Goal: Book appointment/travel/reservation

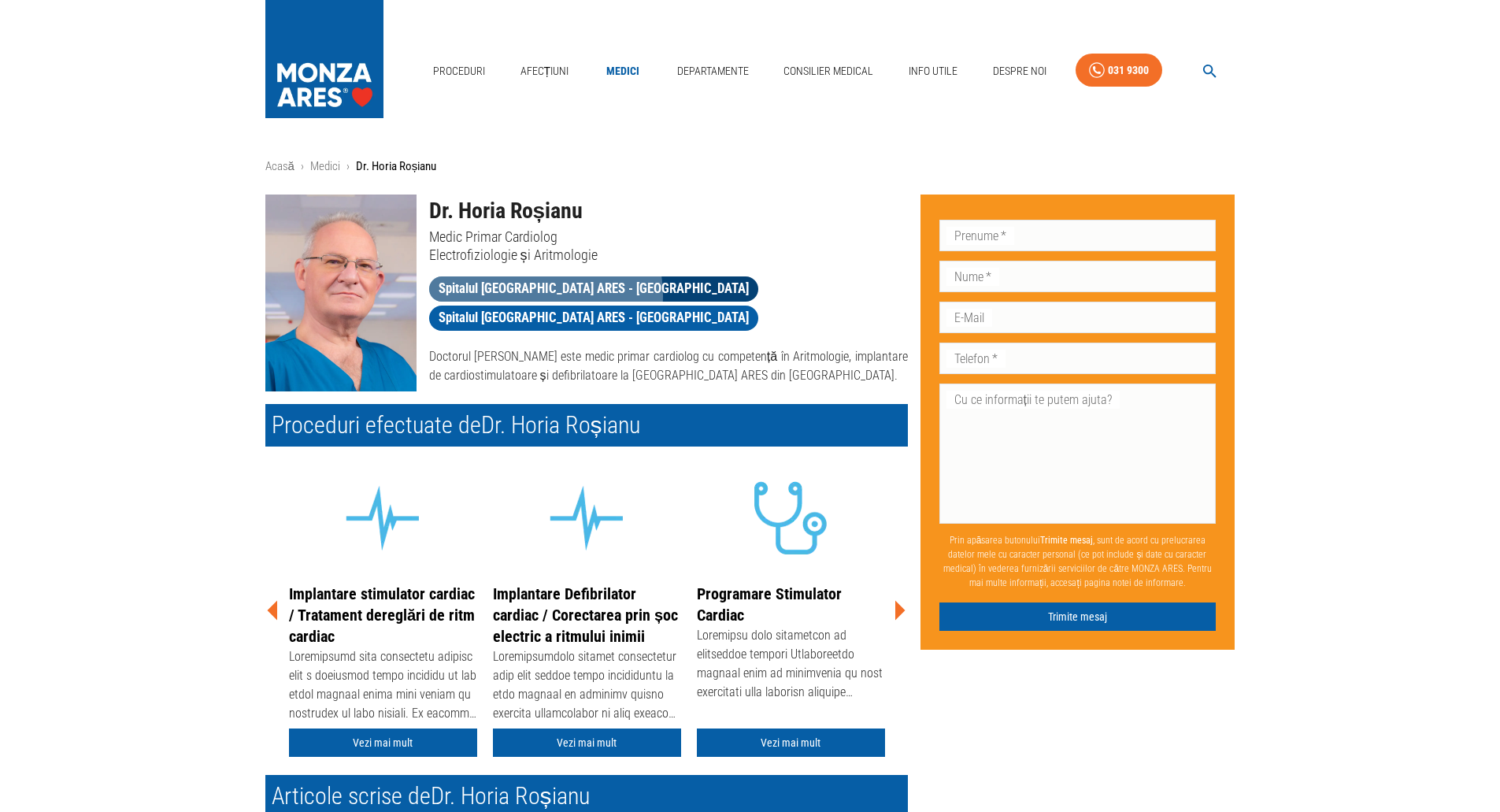
click at [544, 295] on span "Spitalul [GEOGRAPHIC_DATA] ARES - [GEOGRAPHIC_DATA]" at bounding box center [593, 288] width 329 height 20
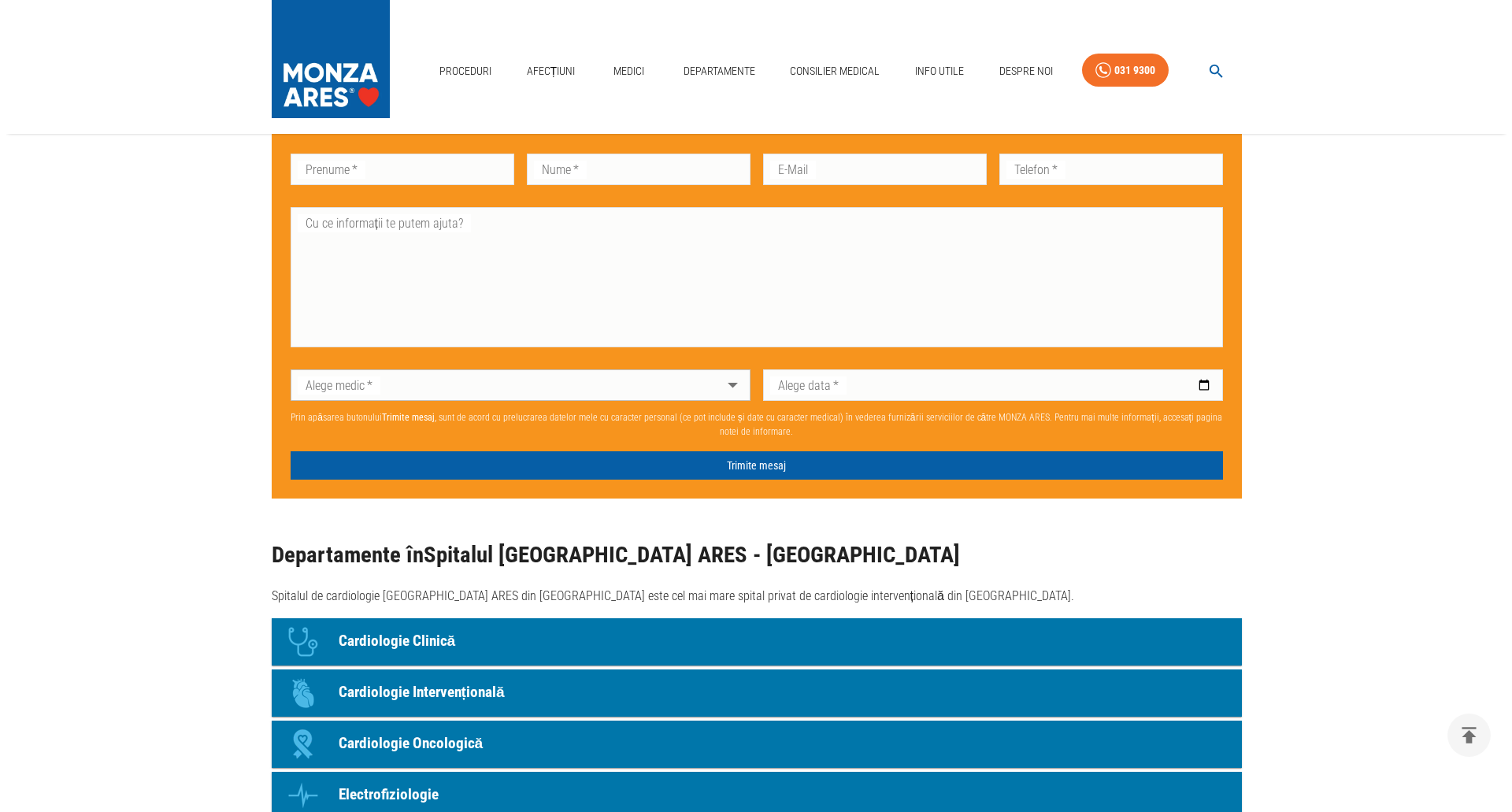
scroll to position [1023, 0]
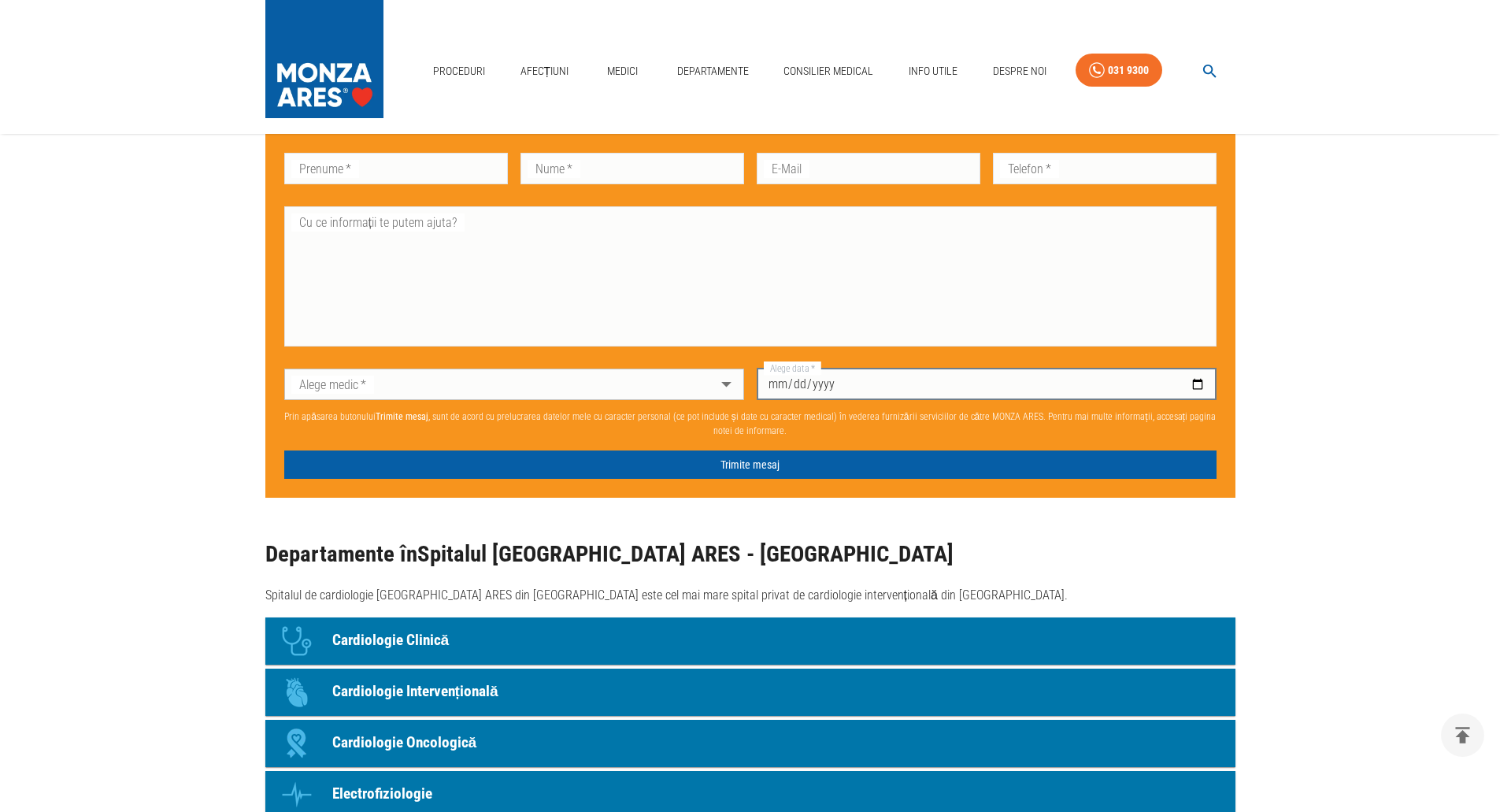
click at [1167, 382] on input "Alege data   *" at bounding box center [986, 383] width 460 height 31
click at [1198, 384] on input "Alege data   *" at bounding box center [986, 383] width 460 height 31
type input "[DATE]"
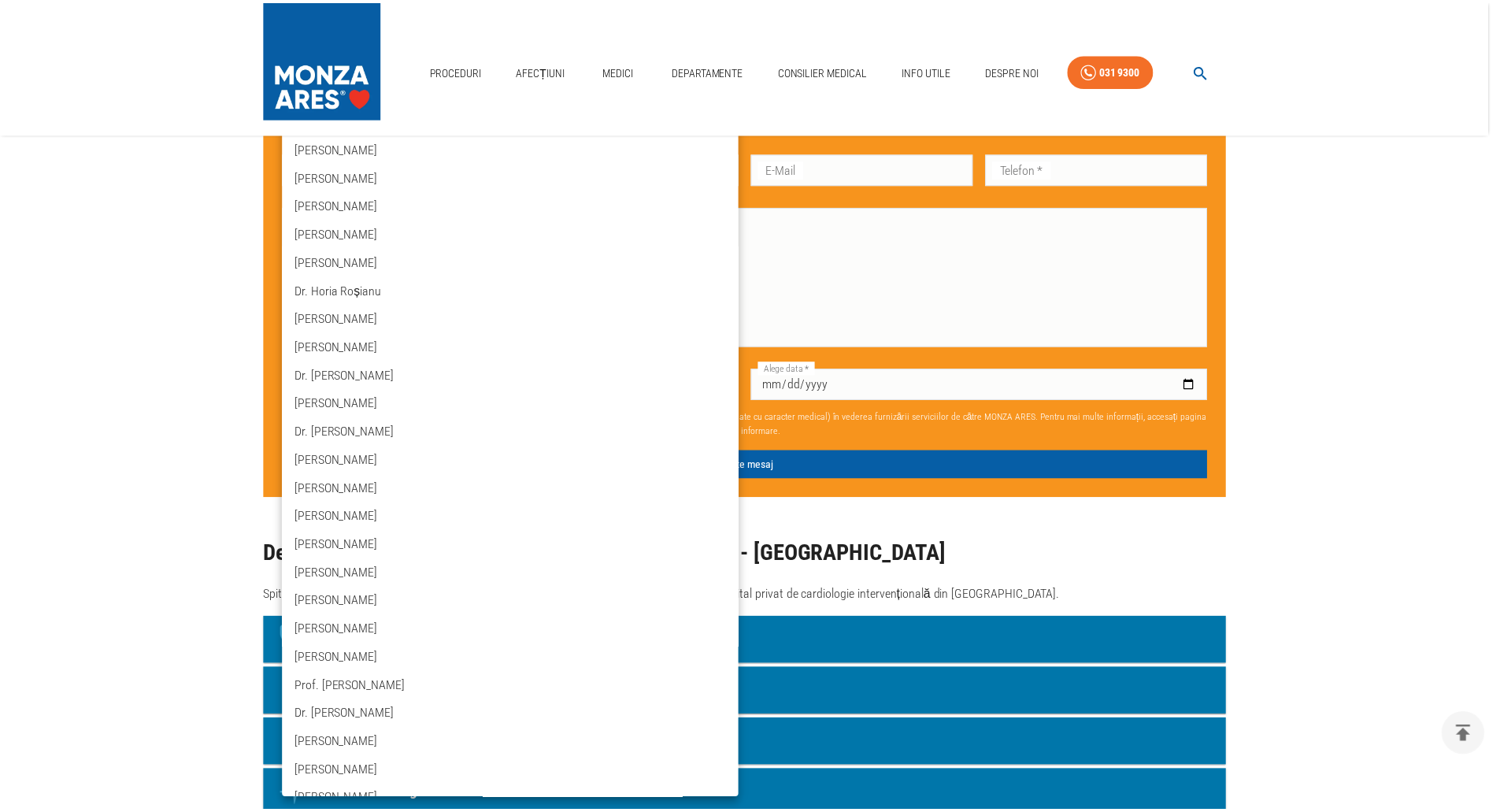
scroll to position [0, 0]
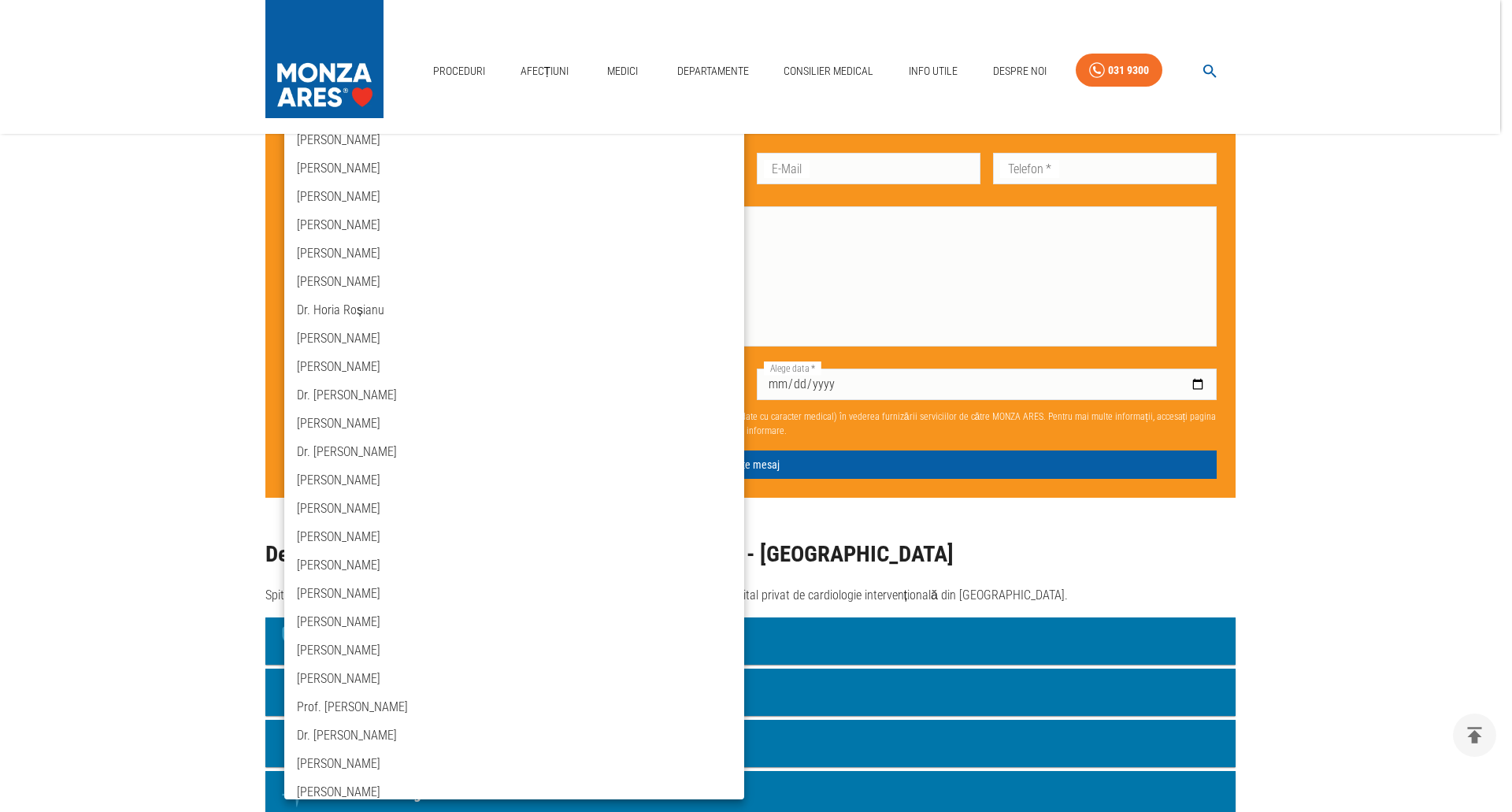
click at [1458, 431] on div at bounding box center [756, 406] width 1512 height 812
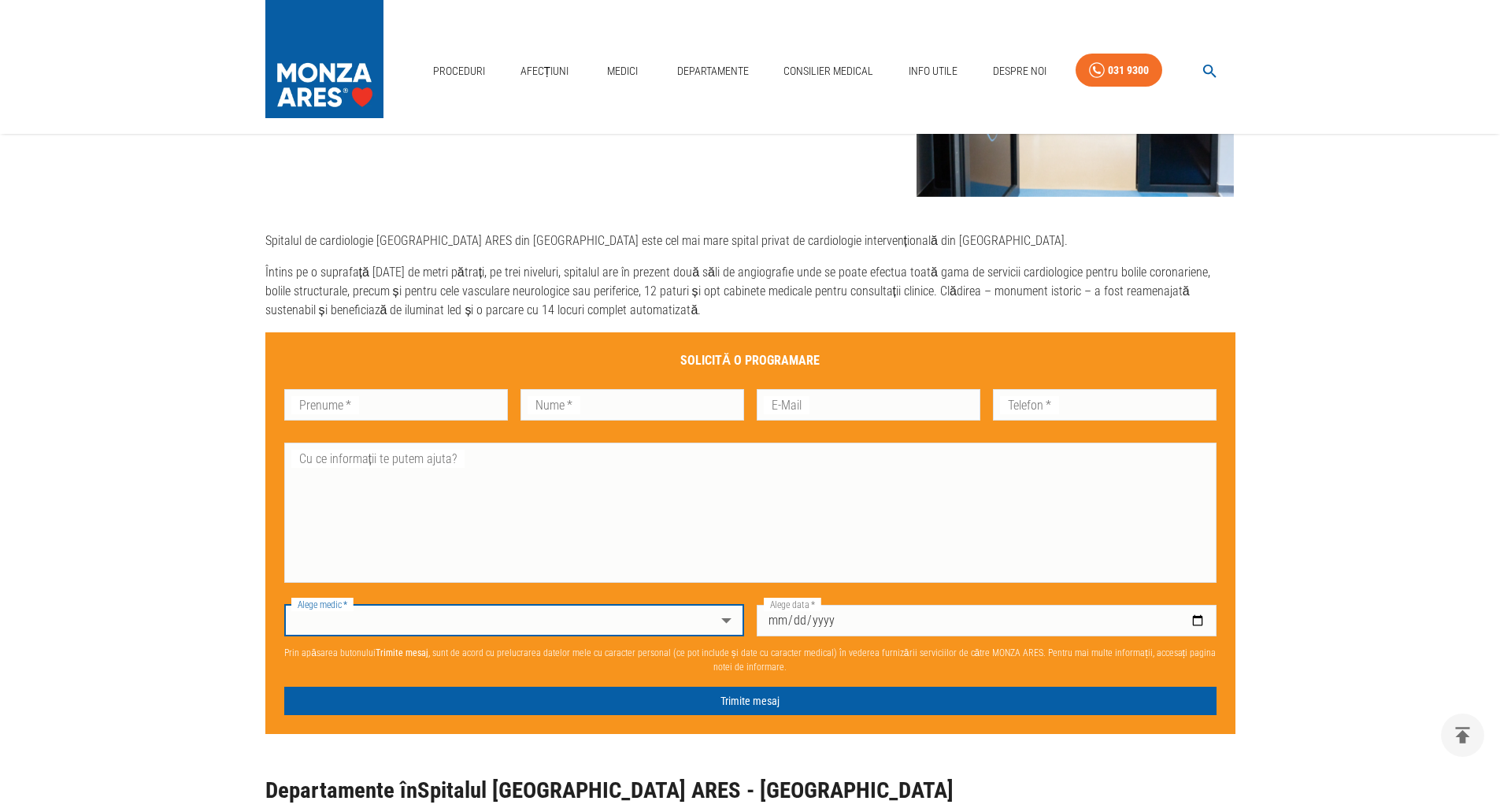
scroll to position [866, 0]
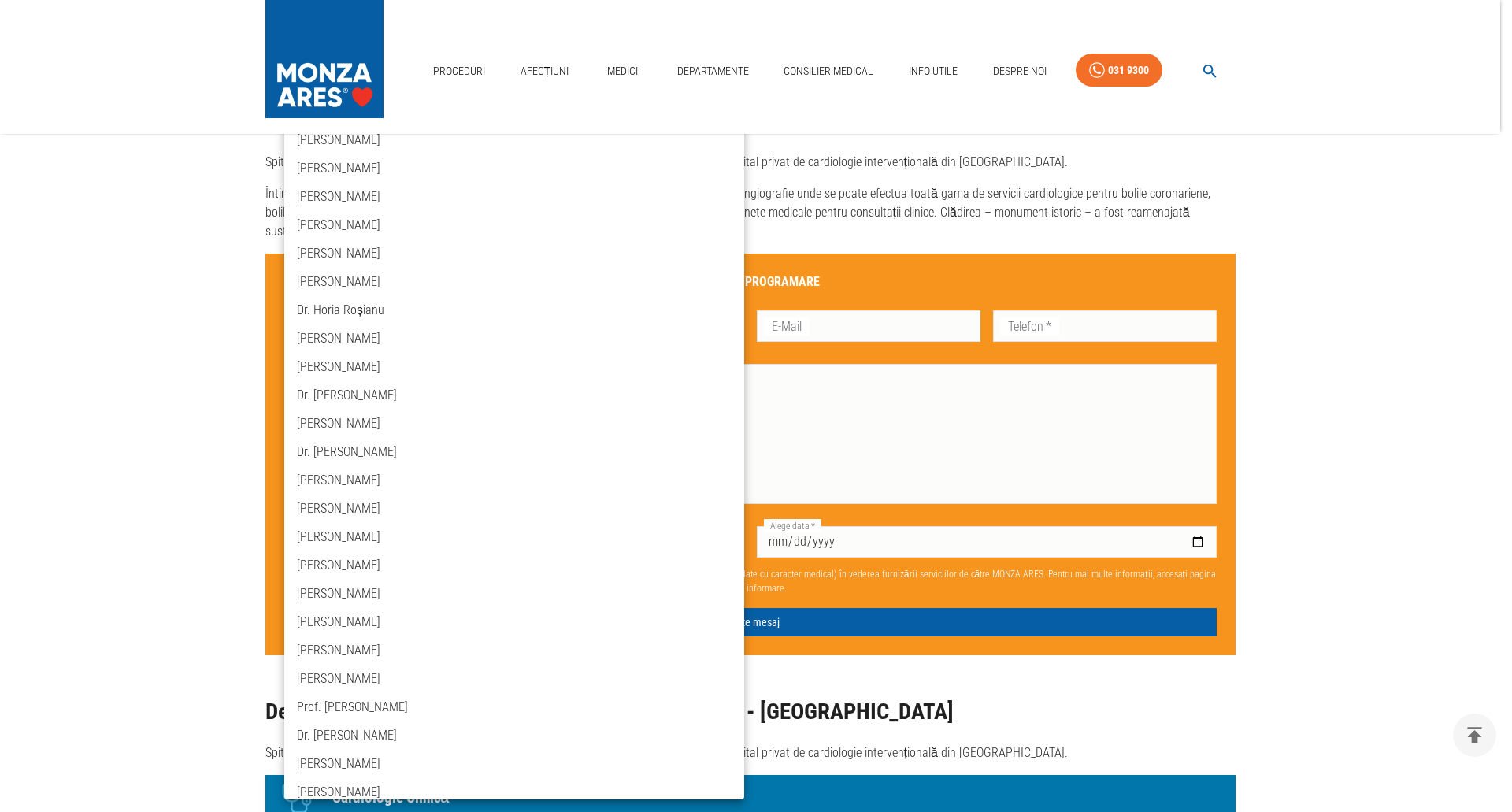
click at [643, 312] on li "Dr. Horia Roșianu" at bounding box center [514, 310] width 460 height 28
type input "dr-[PERSON_NAME]"
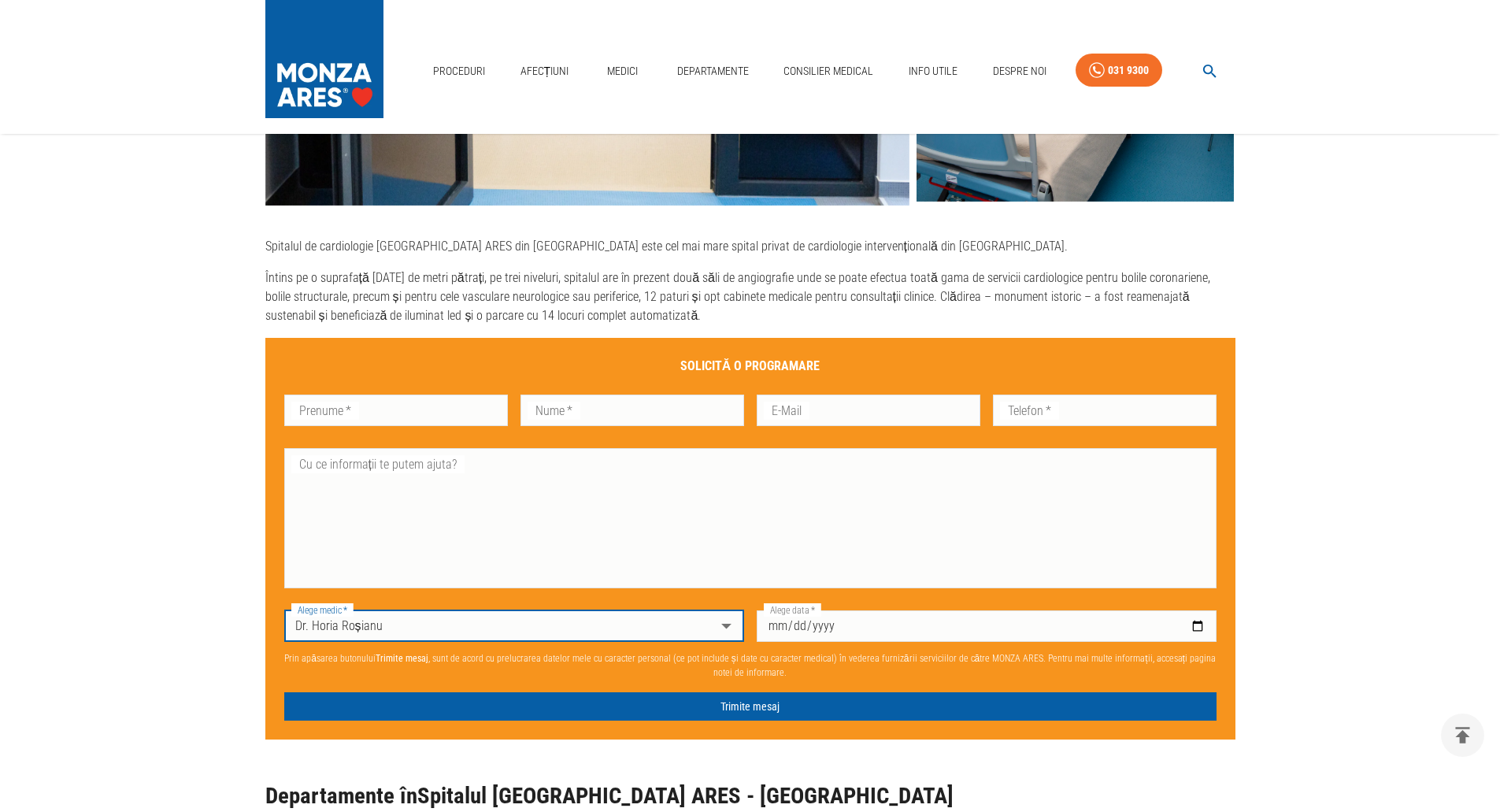
scroll to position [788, 0]
